Goal: Complete application form

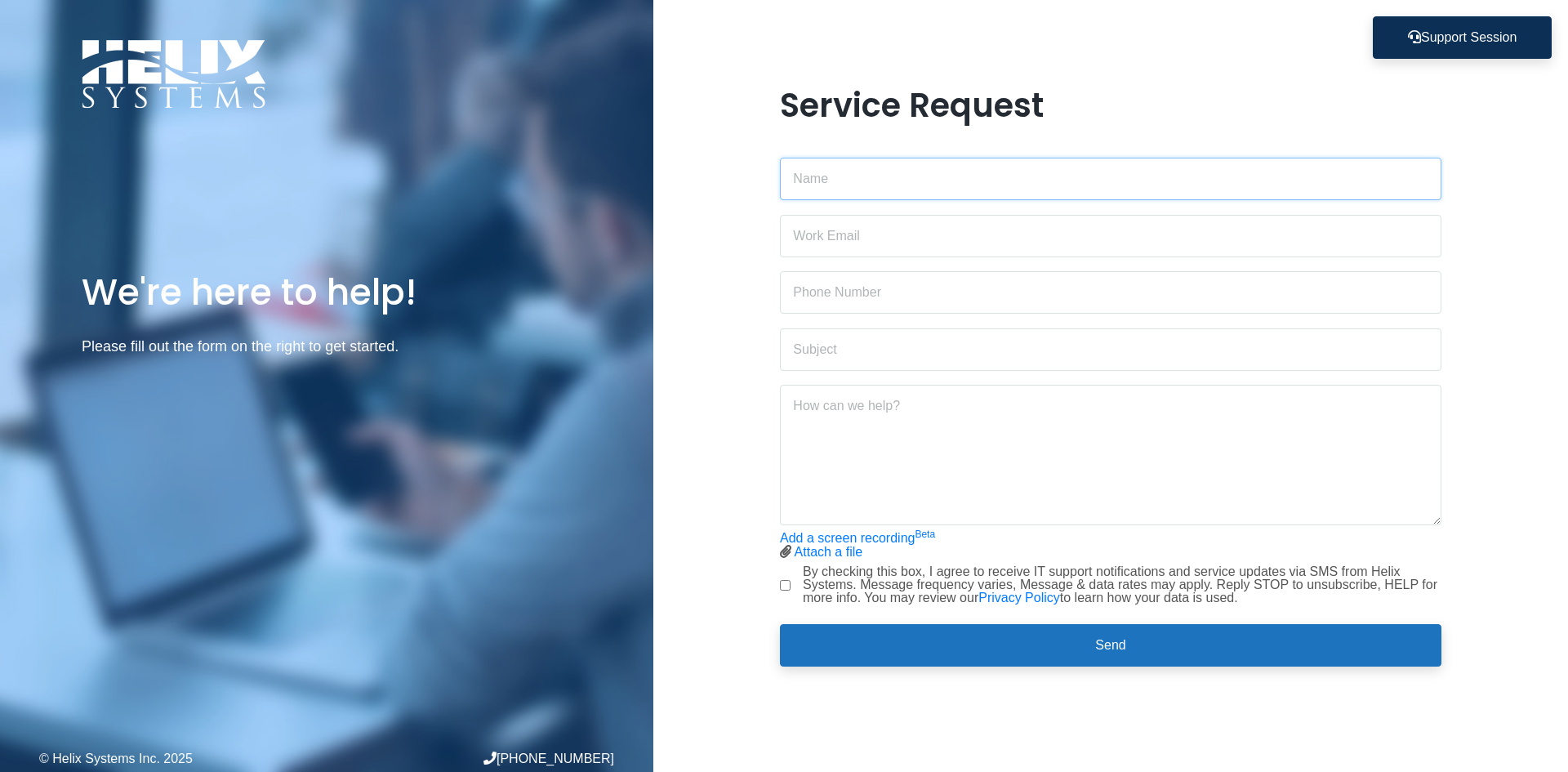
click at [872, 174] on input "text" at bounding box center [1111, 178] width 662 height 42
type input "[PERSON_NAME]"
type input "9177034790"
click at [834, 229] on input "email" at bounding box center [1111, 236] width 662 height 42
type input "[EMAIL_ADDRESS][DOMAIN_NAME]"
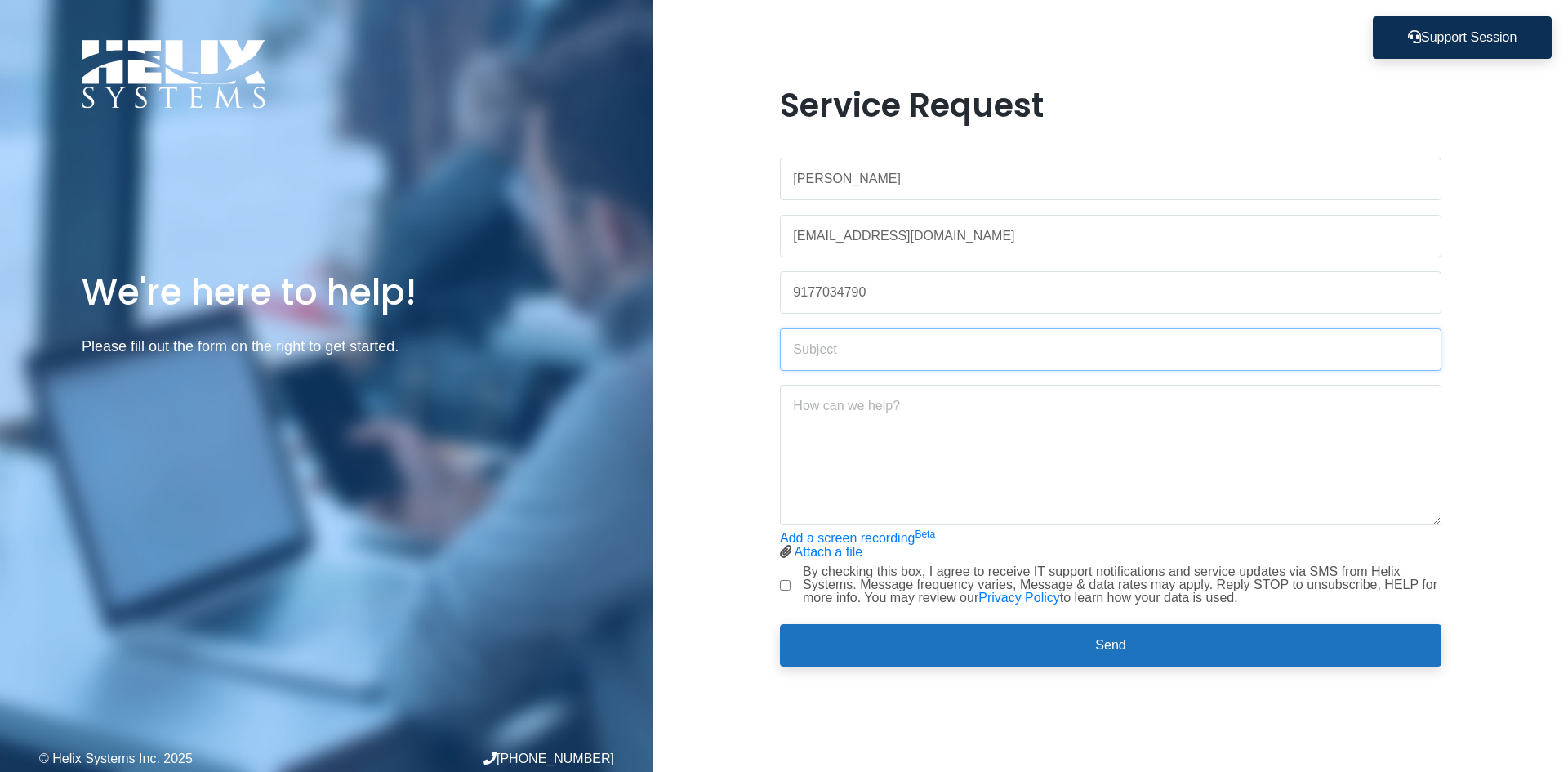
click at [816, 353] on input "text" at bounding box center [1111, 349] width 662 height 42
type input "a"
type input "sharepoint alerts"
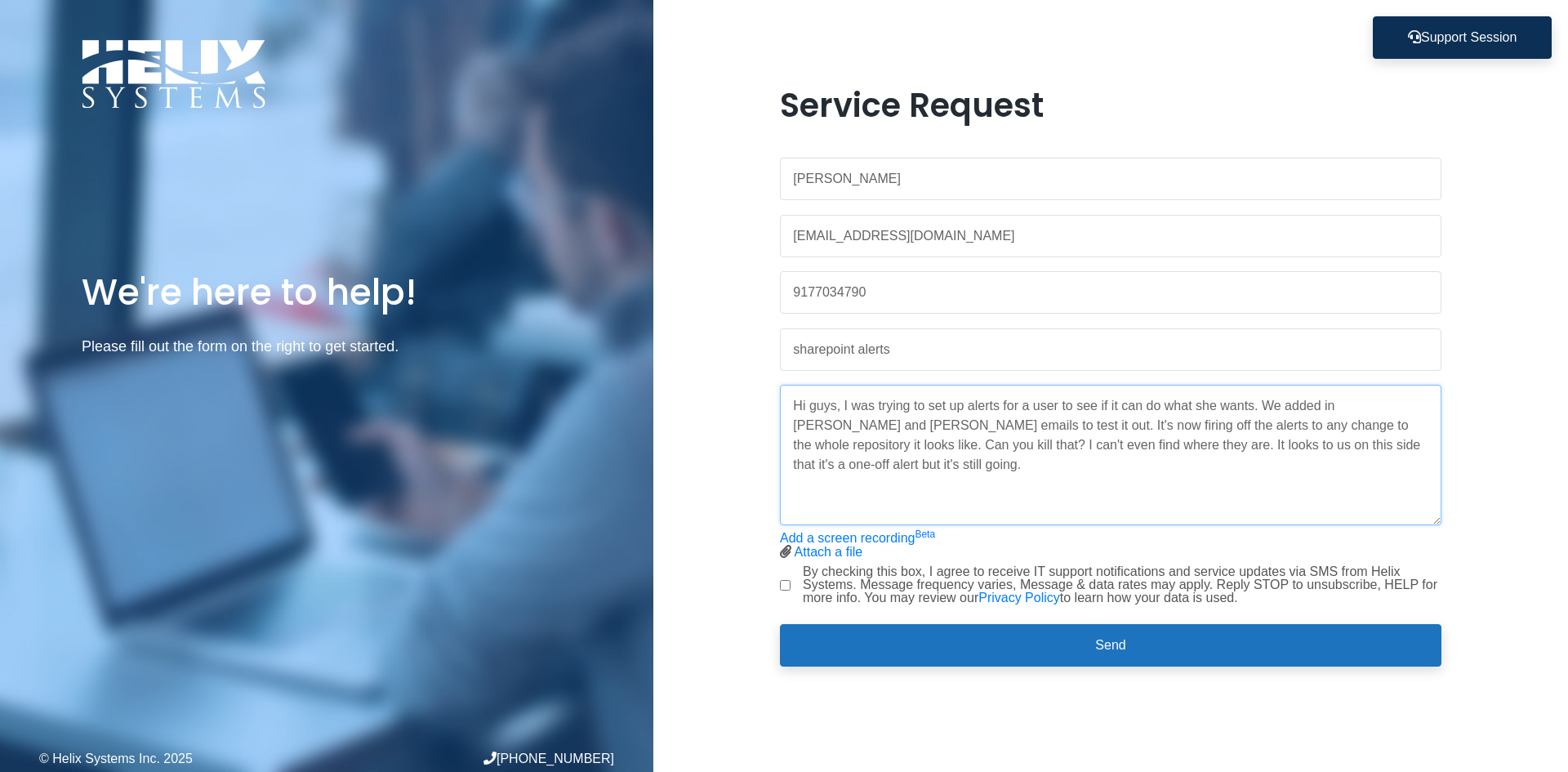
type textarea "Hi guys, I was trying to set up alerts for a user to see if it can do what she …"
click at [779, 580] on div "Service Request [PERSON_NAME] [EMAIL_ADDRESS][DOMAIN_NAME] 9177034790 sharepoin…" at bounding box center [1111, 385] width 686 height 600
click at [786, 584] on input "By checking this box, I agree to receive IT support notifications and service u…" at bounding box center [785, 585] width 11 height 11
checkbox input "true"
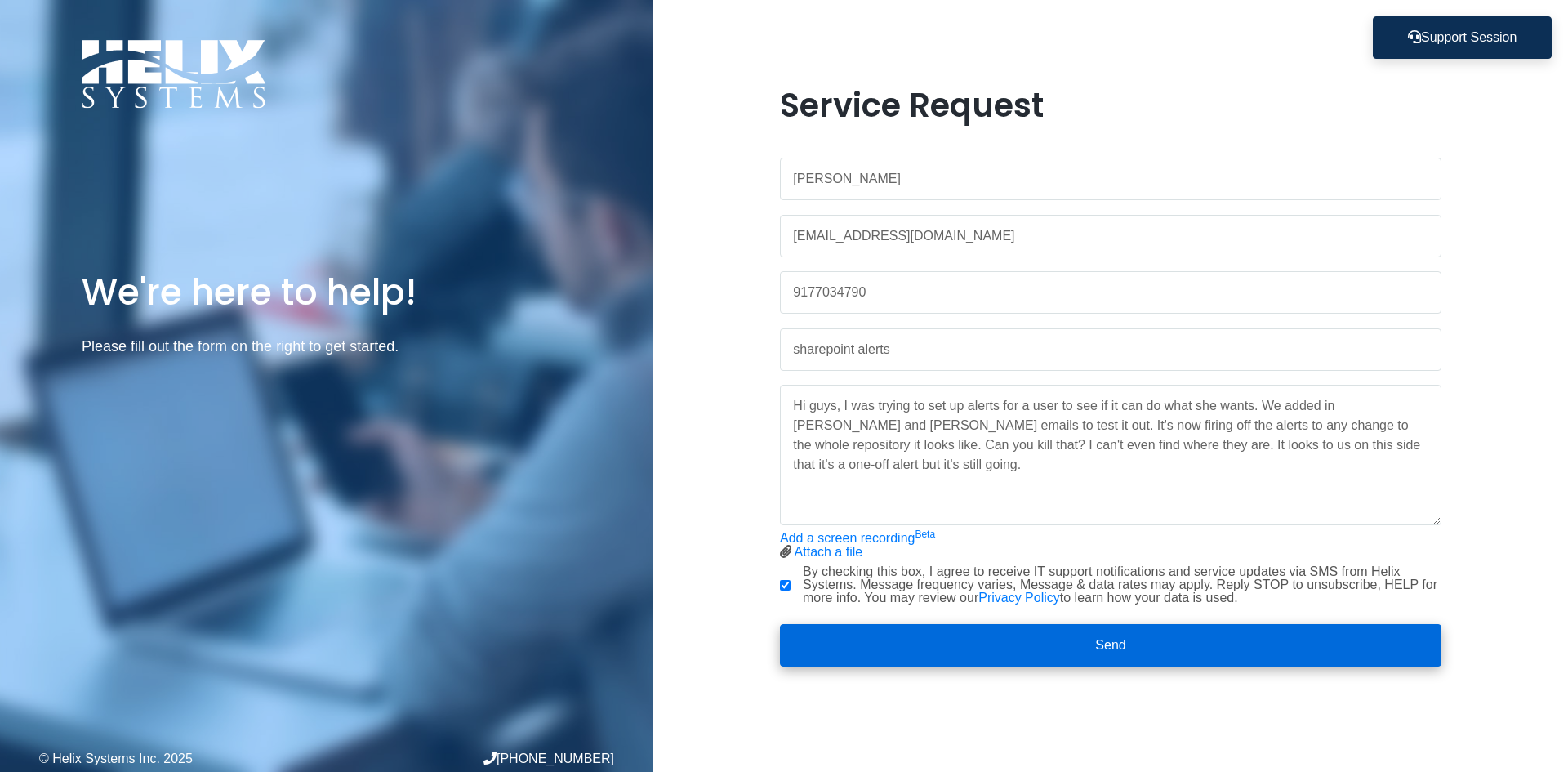
click at [1126, 642] on button "Send" at bounding box center [1111, 645] width 662 height 42
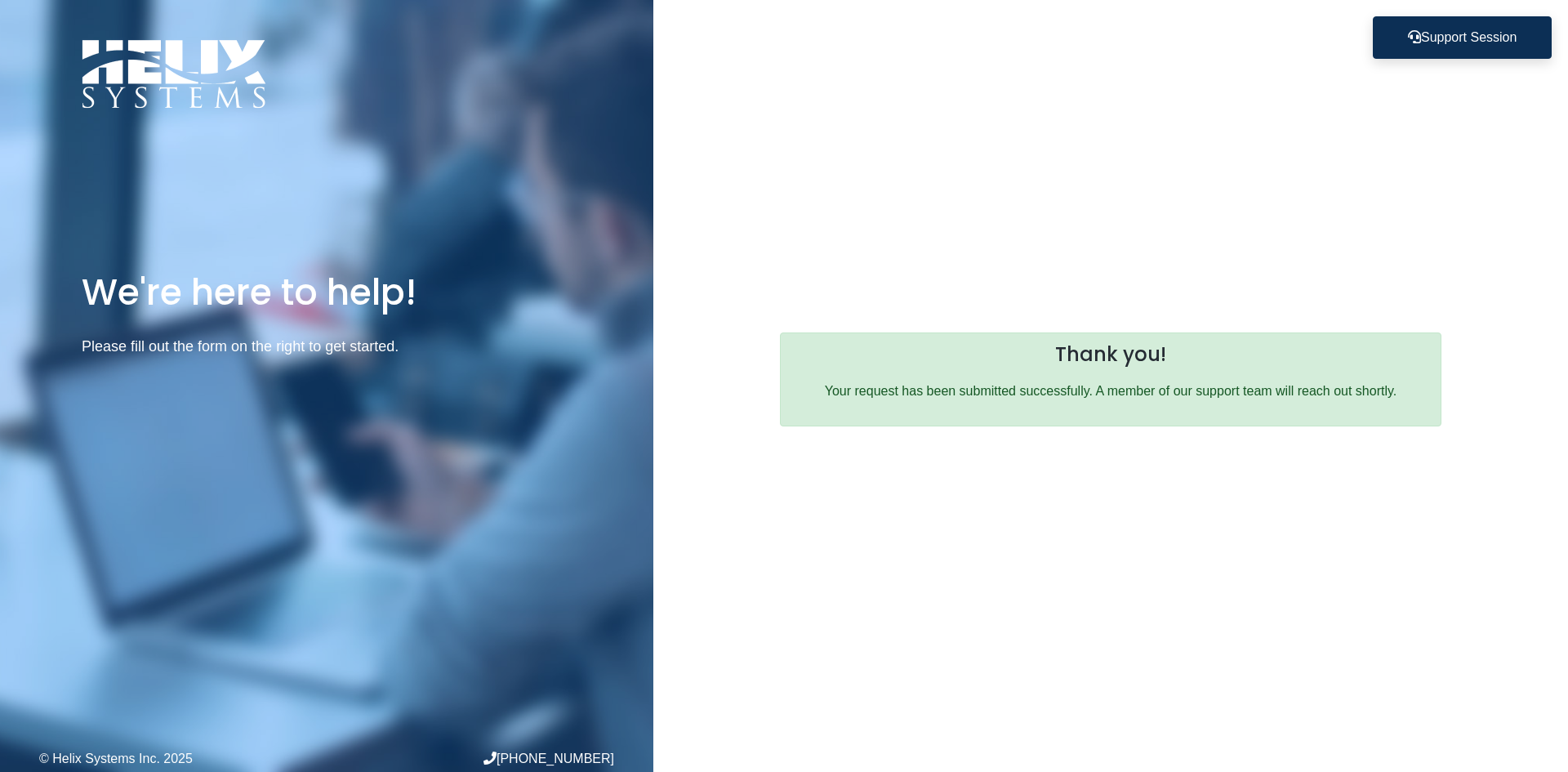
click at [1074, 216] on div "Service Request [PERSON_NAME] [EMAIL_ADDRESS][DOMAIN_NAME] 9177034790 sharepoin…" at bounding box center [1111, 386] width 915 height 772
click at [909, 192] on div "Service Request [PERSON_NAME] [EMAIL_ADDRESS][DOMAIN_NAME] 9177034790 sharepoin…" at bounding box center [1111, 386] width 915 height 772
